Goal: Task Accomplishment & Management: Use online tool/utility

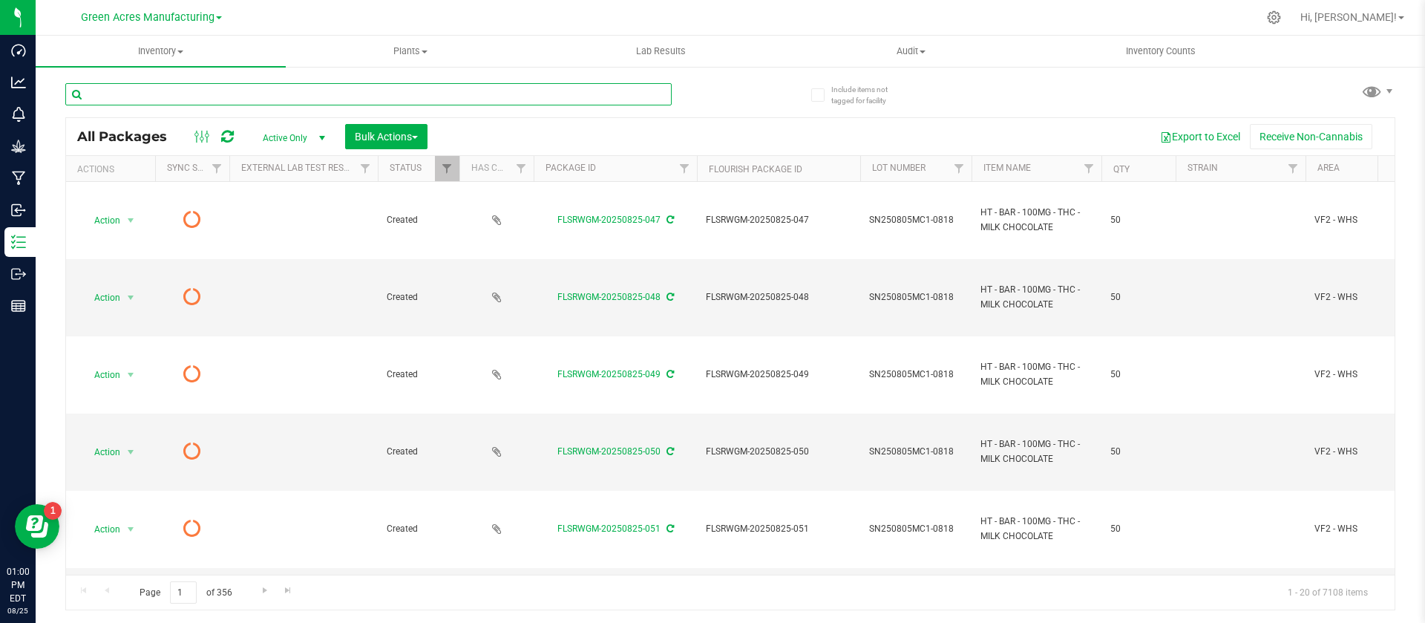
click at [425, 84] on input "text" at bounding box center [368, 94] width 607 height 22
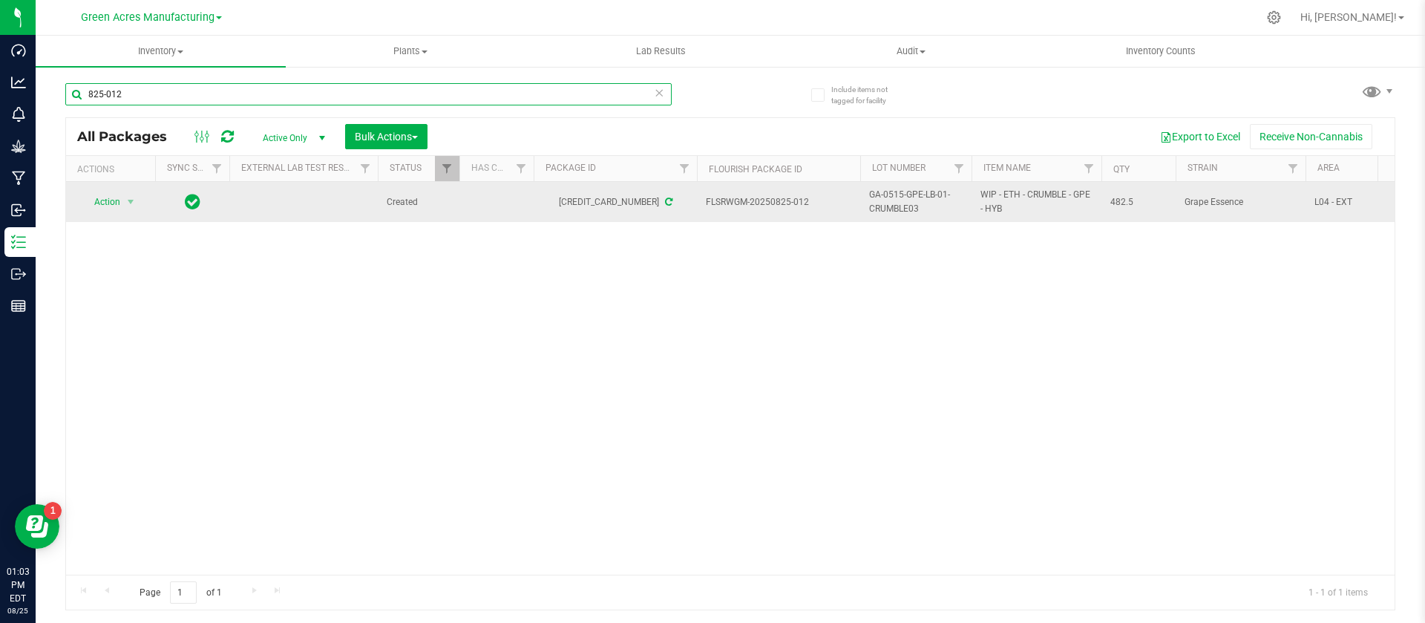
type input "825-012"
click at [118, 199] on span "Action" at bounding box center [101, 202] width 40 height 21
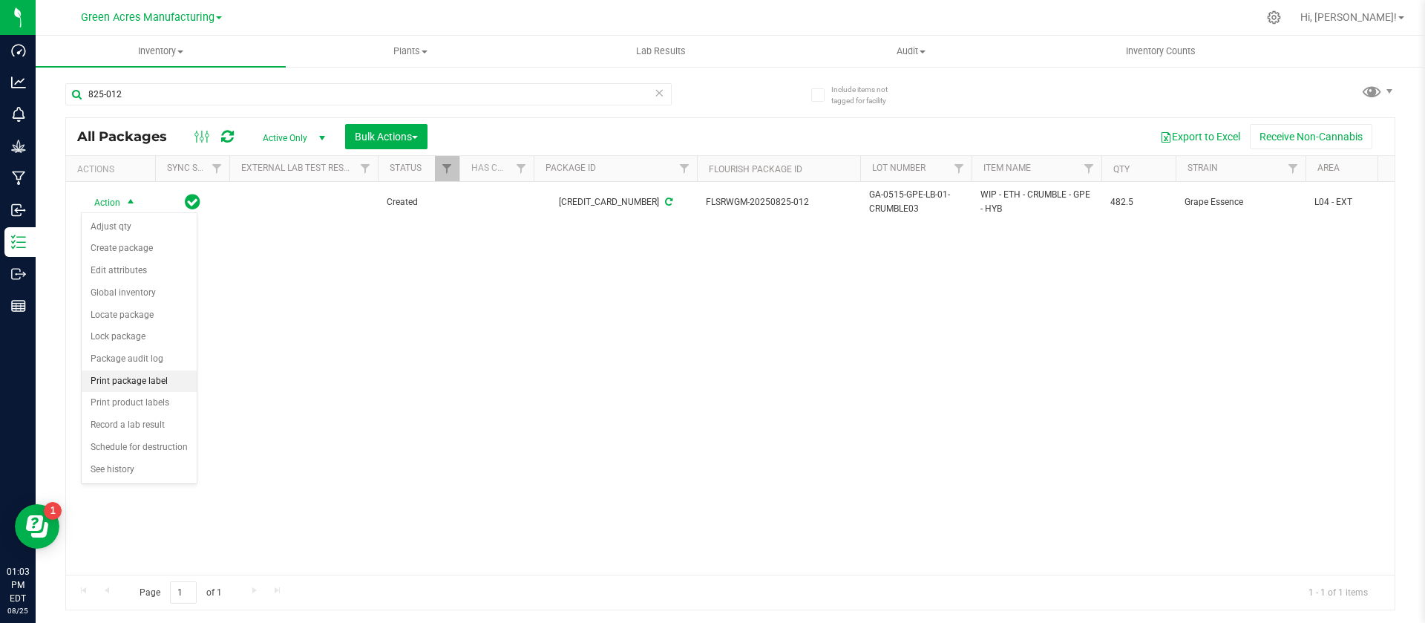
click at [141, 382] on li "Print package label" at bounding box center [139, 381] width 115 height 22
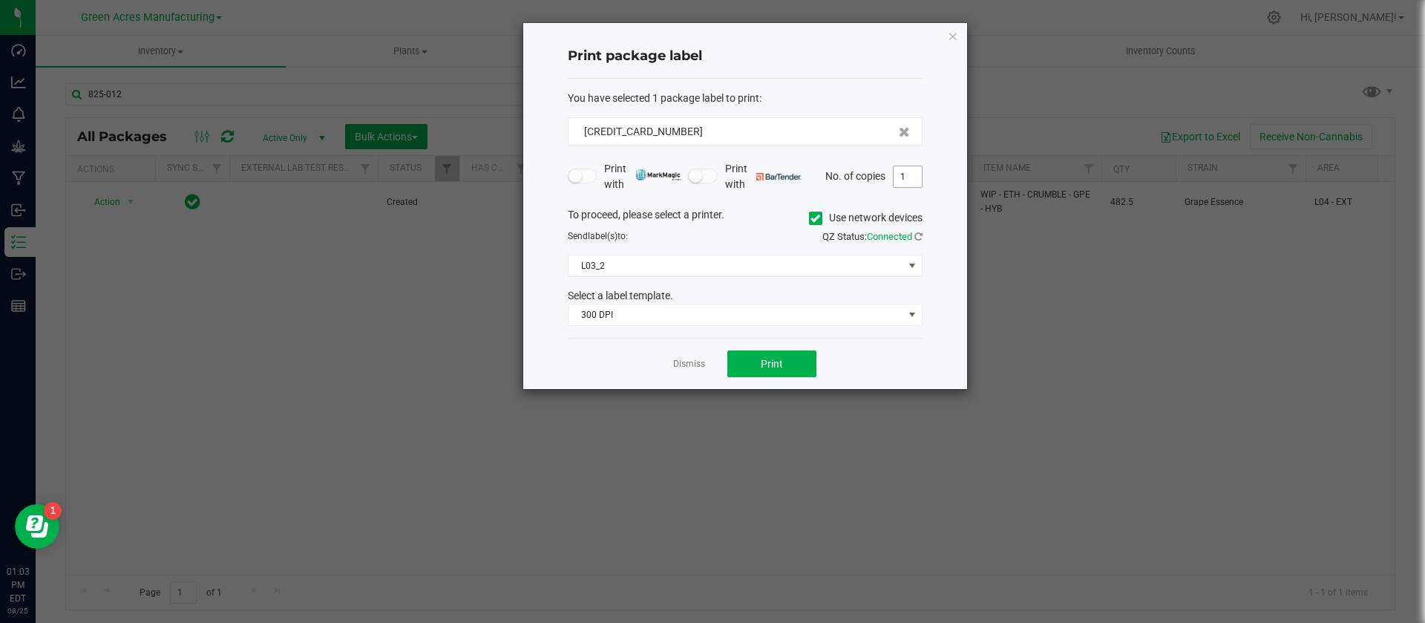
click at [918, 180] on input "1" at bounding box center [908, 176] width 28 height 21
type input "2"
click at [753, 361] on button "Print" at bounding box center [772, 363] width 89 height 27
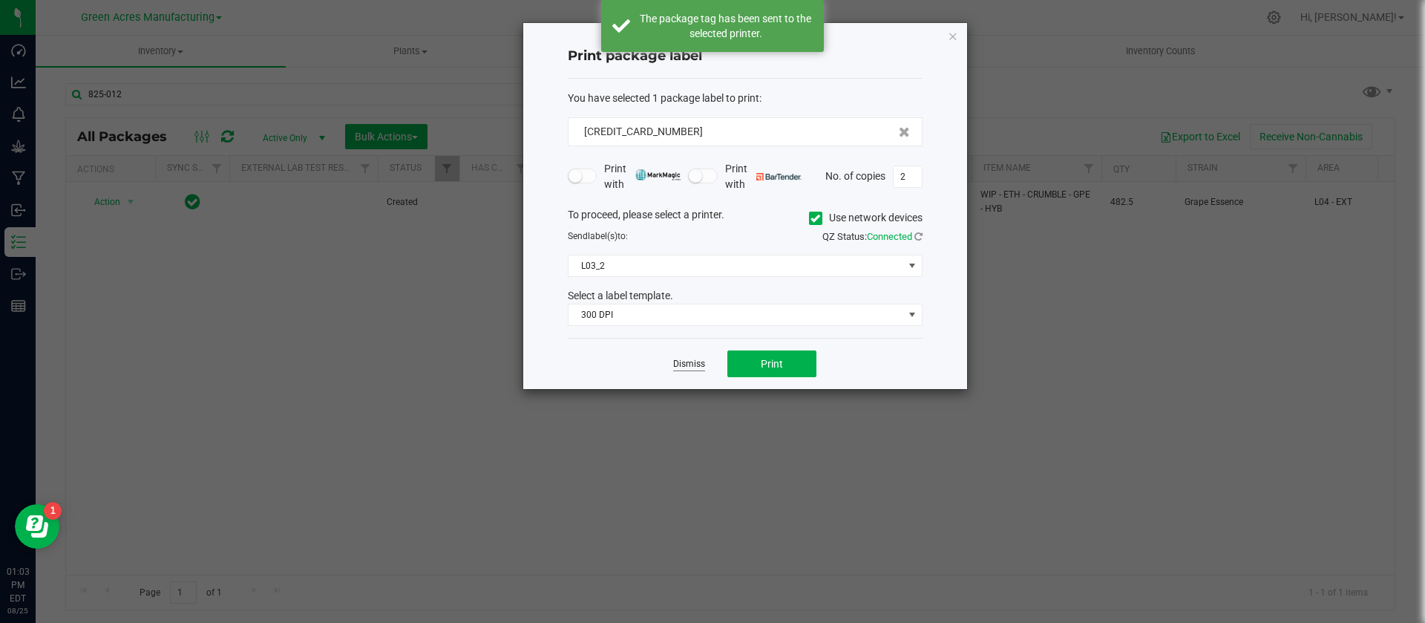
click at [700, 359] on link "Dismiss" at bounding box center [689, 364] width 32 height 13
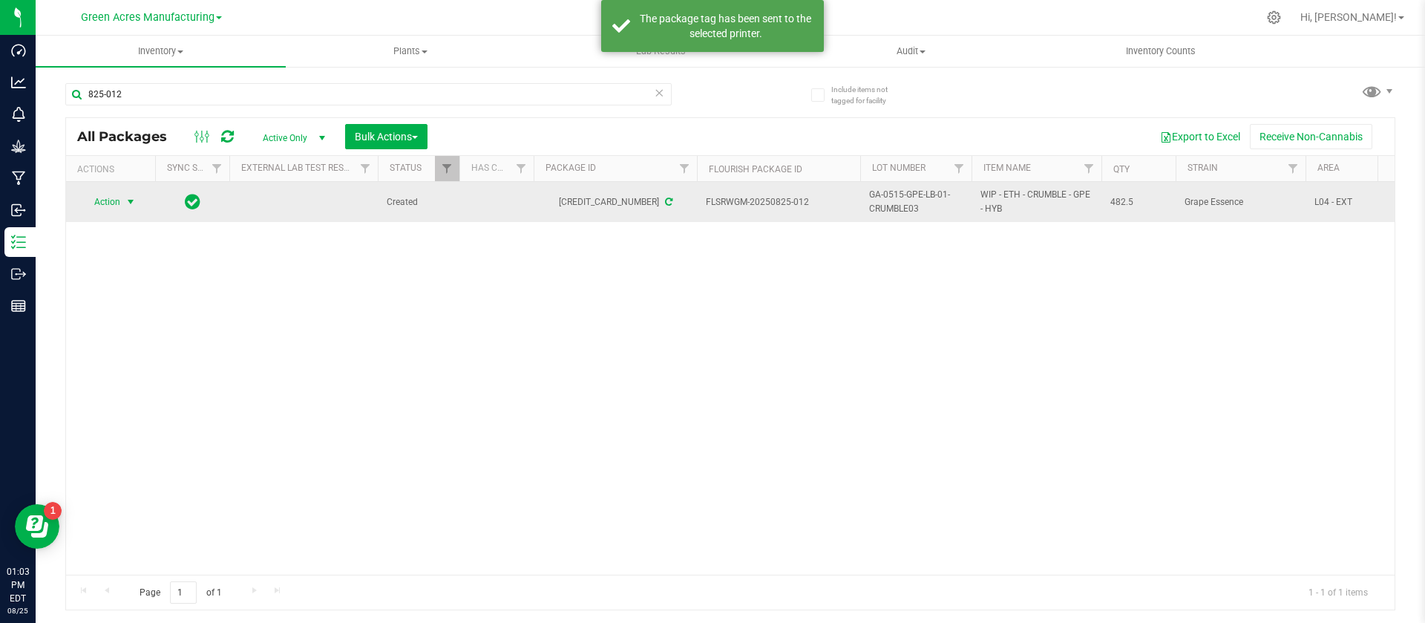
click at [897, 203] on span "GA-0515-GPE-LB-01-CRUMBLE03" at bounding box center [916, 202] width 94 height 28
click at [897, 203] on input "GA-0515-GPE-LB-01-CRUMBLE03" at bounding box center [913, 202] width 106 height 23
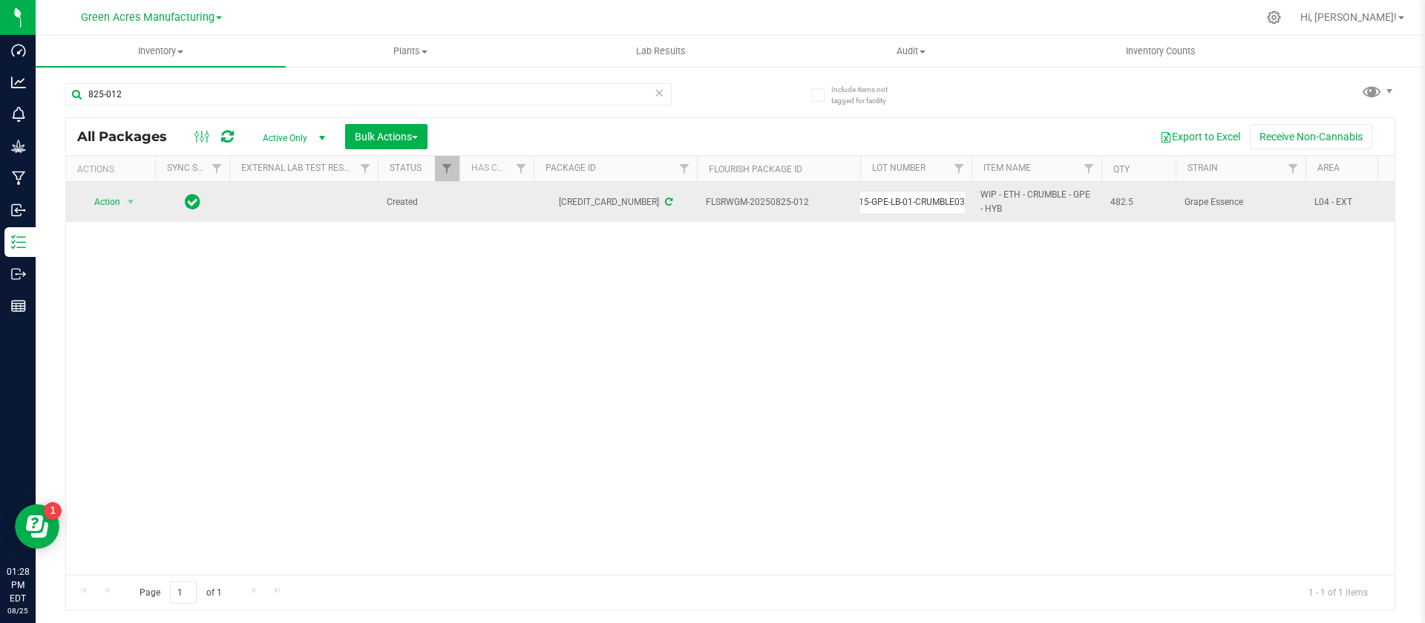
scroll to position [0, 0]
